Goal: Register for event/course

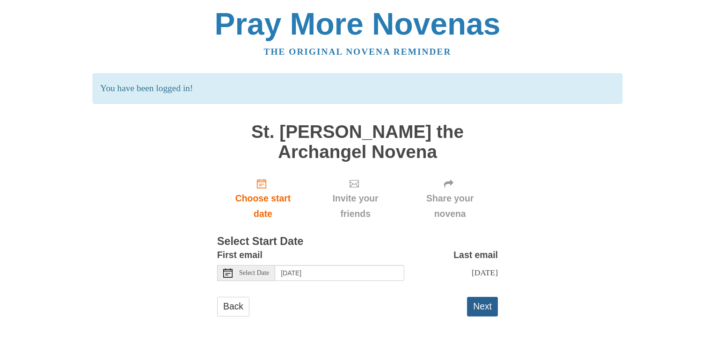
click at [479, 308] on button "Next" at bounding box center [482, 306] width 31 height 19
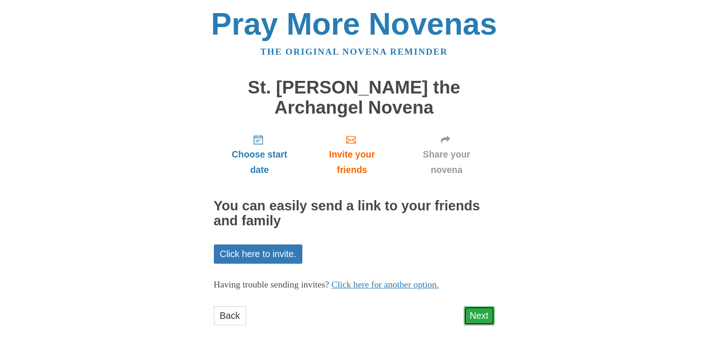
click at [484, 319] on link "Next" at bounding box center [479, 315] width 31 height 19
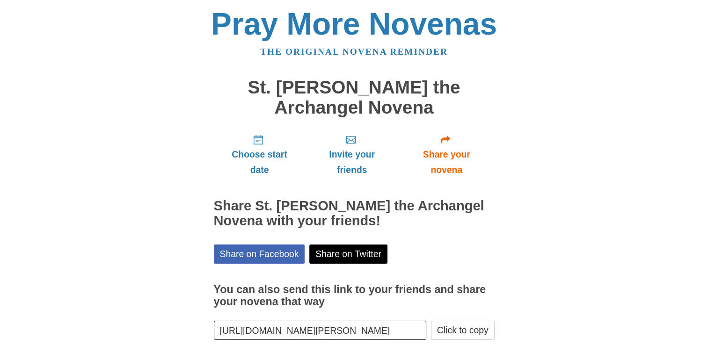
scroll to position [50, 0]
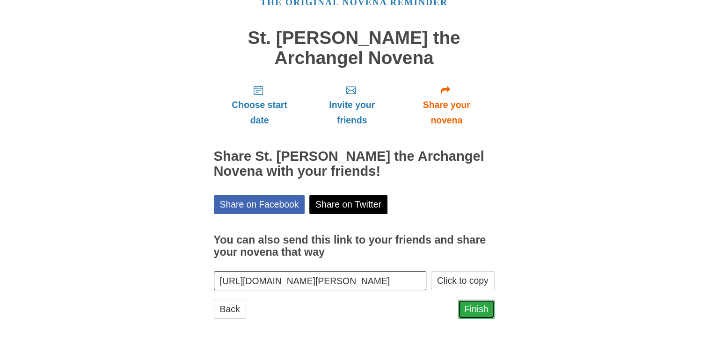
click at [481, 311] on link "Finish" at bounding box center [476, 309] width 36 height 19
